Goal: Task Accomplishment & Management: Complete application form

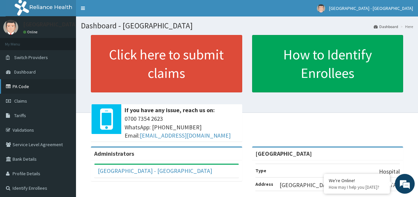
click at [32, 90] on link "PA Code" at bounding box center [38, 86] width 76 height 15
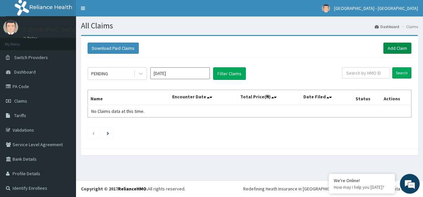
click at [392, 46] on link "Add Claim" at bounding box center [397, 48] width 28 height 11
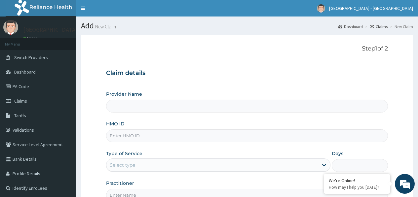
click at [197, 107] on input "Provider Name" at bounding box center [247, 106] width 282 height 13
type input "[GEOGRAPHIC_DATA]"
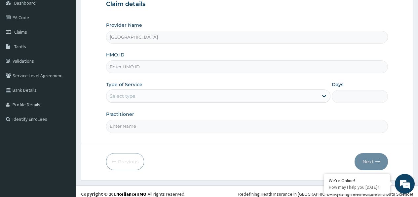
scroll to position [74, 0]
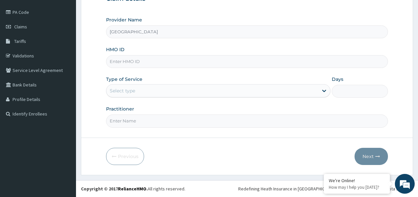
click at [151, 92] on div "Select type" at bounding box center [212, 91] width 212 height 11
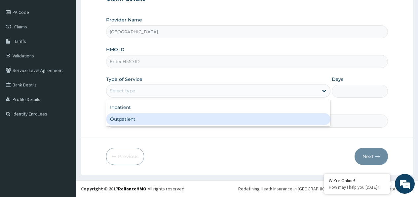
click at [135, 117] on div "Outpatient" at bounding box center [218, 119] width 224 height 12
type input "1"
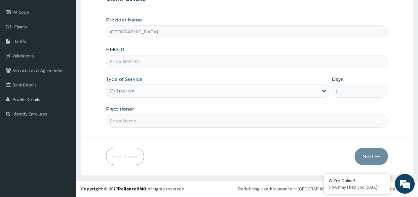
click at [151, 121] on input "Practitioner" at bounding box center [247, 121] width 282 height 13
type input "Dr Amos"
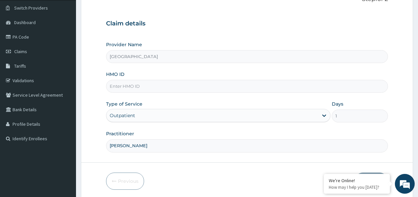
scroll to position [30, 0]
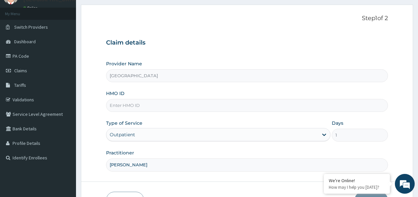
click at [132, 106] on input "HMO ID" at bounding box center [247, 105] width 282 height 13
type input "c"
type input "LPD/10055/A"
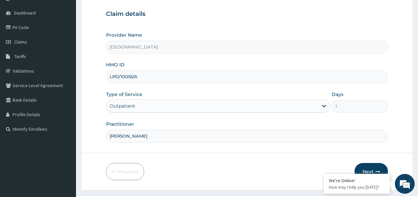
scroll to position [74, 0]
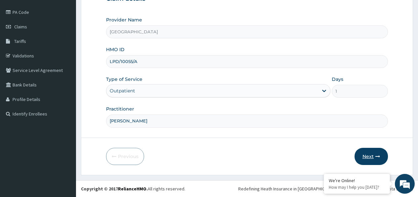
click at [365, 156] on button "Next" at bounding box center [370, 156] width 33 height 17
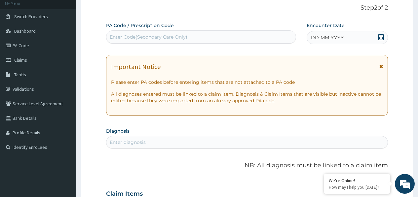
scroll to position [0, 0]
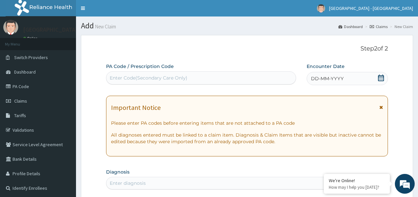
click at [171, 78] on div "Enter Code(Secondary Care Only)" at bounding box center [149, 78] width 78 height 7
paste input "PA/E89A3E"
type input "PA/E89A3E"
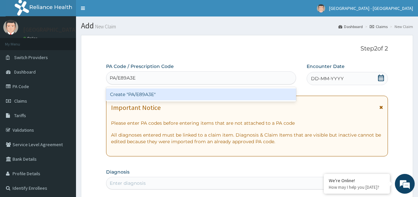
click at [147, 92] on div "Create "PA/E89A3E"" at bounding box center [201, 95] width 190 height 12
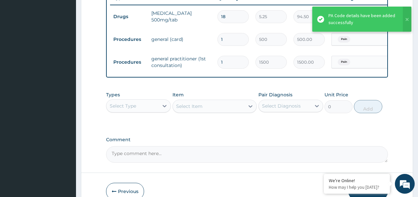
scroll to position [298, 0]
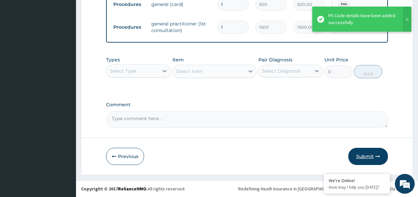
click at [371, 151] on button "Submit" at bounding box center [368, 156] width 40 height 17
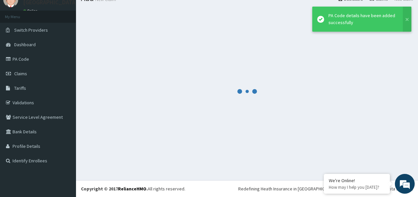
scroll to position [27, 0]
